Goal: Transaction & Acquisition: Purchase product/service

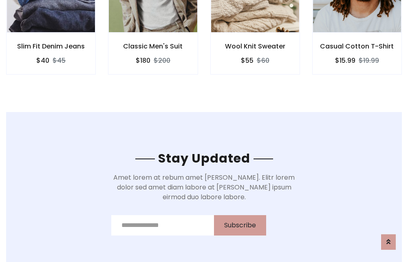
scroll to position [1227, 0]
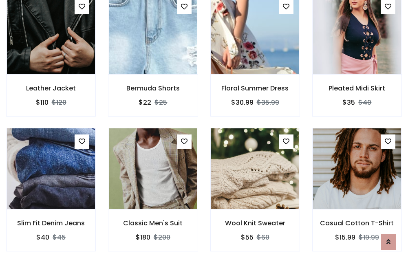
click at [204, 131] on div "Wool Knit Sweater $55 $60" at bounding box center [255, 195] width 102 height 135
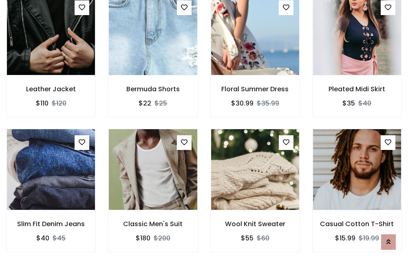
click at [204, 131] on div "Wool Knit Sweater $55 $60" at bounding box center [255, 196] width 102 height 135
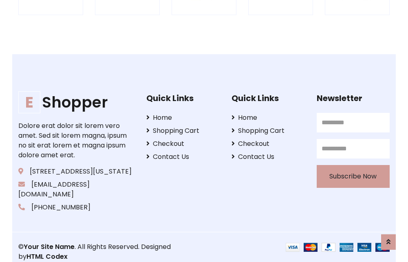
scroll to position [1551, 0]
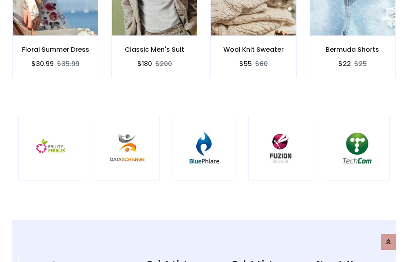
click at [204, 131] on img at bounding box center [204, 148] width 44 height 44
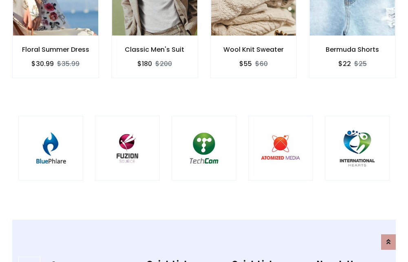
click at [204, 131] on img at bounding box center [204, 148] width 44 height 44
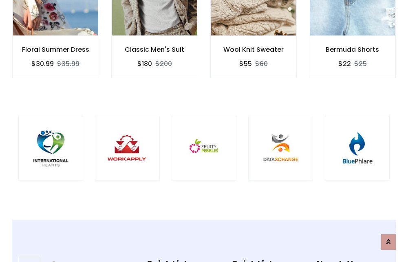
click at [204, 131] on img at bounding box center [204, 148] width 44 height 44
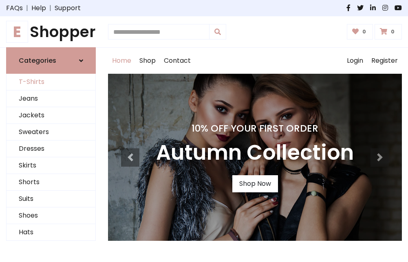
click at [51, 82] on link "T-Shirts" at bounding box center [51, 82] width 89 height 17
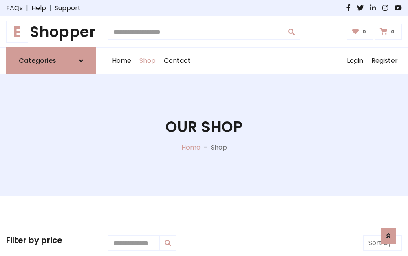
scroll to position [327, 0]
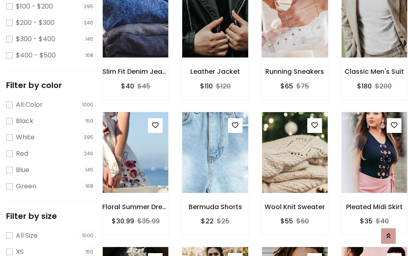
scroll to position [41, 0]
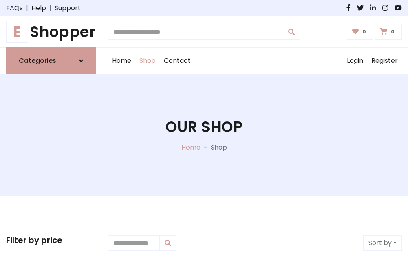
click at [51, 32] on h1 "E Shopper" at bounding box center [51, 32] width 90 height 18
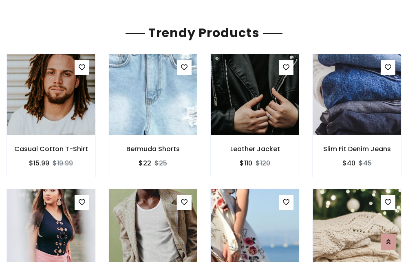
scroll to position [48, 0]
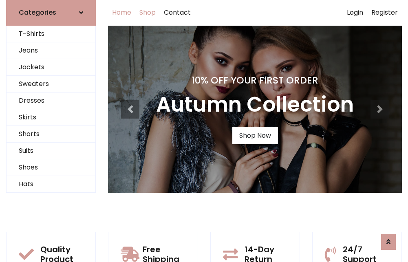
click at [148, 13] on link "Shop" at bounding box center [147, 13] width 24 height 26
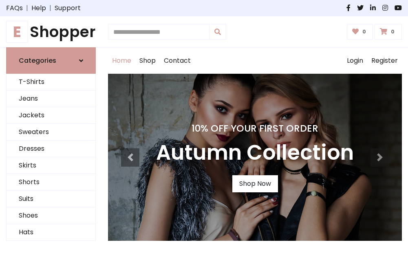
scroll to position [267, 0]
